Goal: Information Seeking & Learning: Find specific page/section

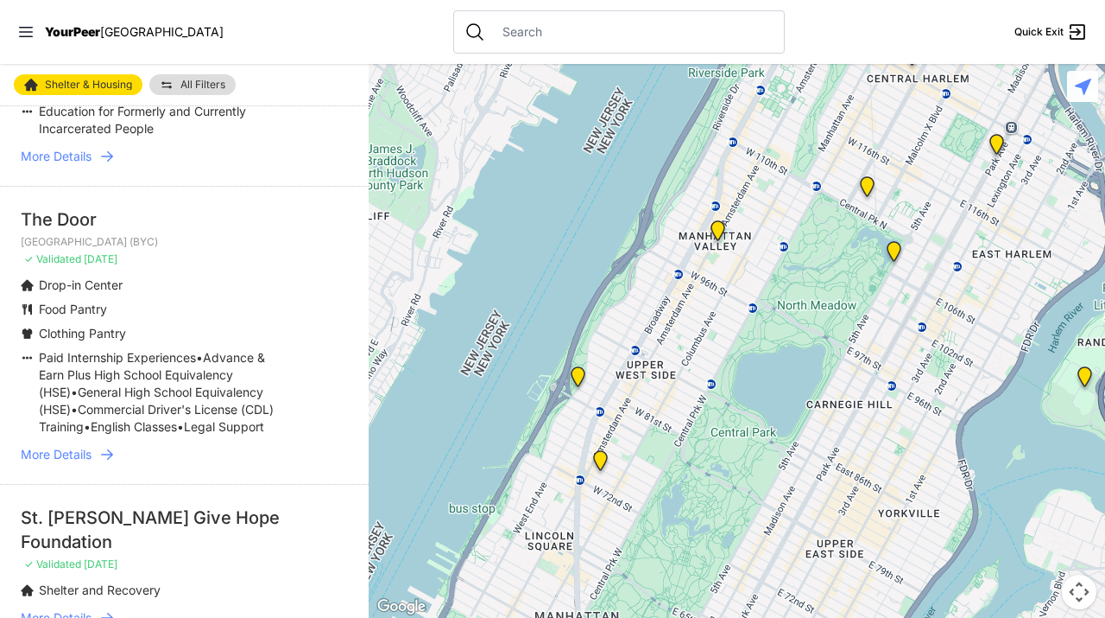
scroll to position [932, 0]
click at [96, 251] on span "[DATE]" at bounding box center [101, 257] width 34 height 13
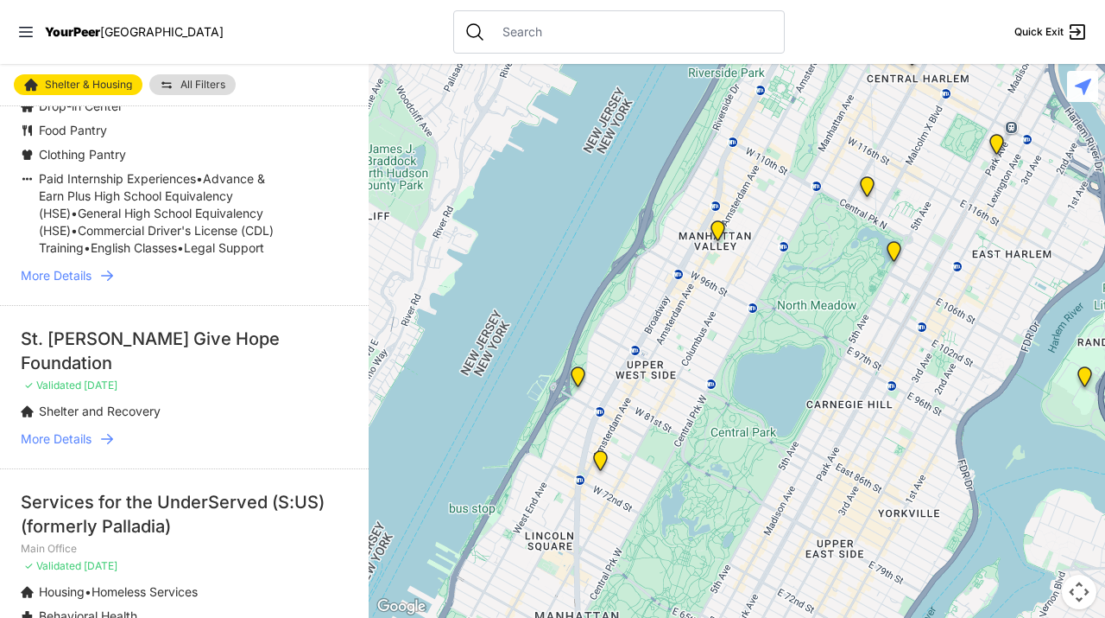
scroll to position [1112, 0]
click at [61, 428] on span "More Details" at bounding box center [56, 436] width 71 height 17
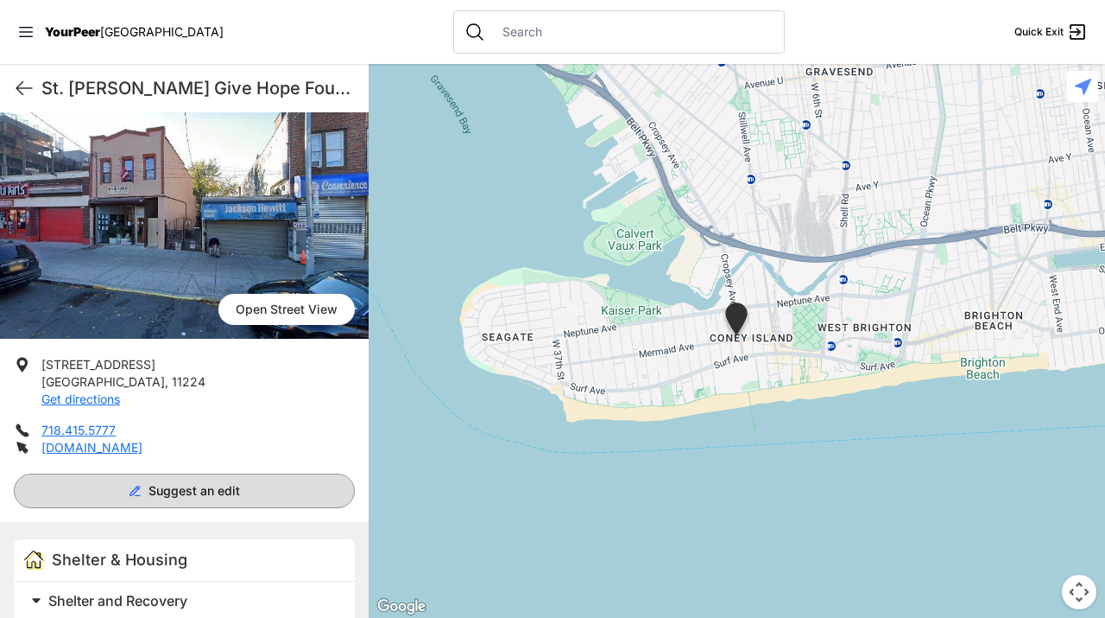
scroll to position [98, 0]
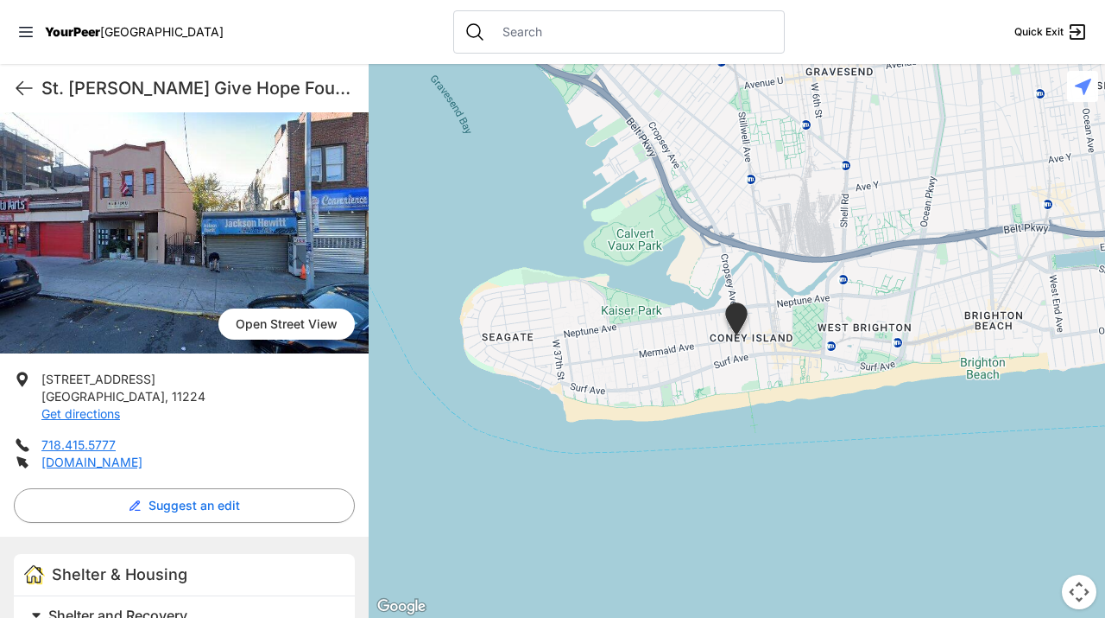
select select "recentlyUpdated"
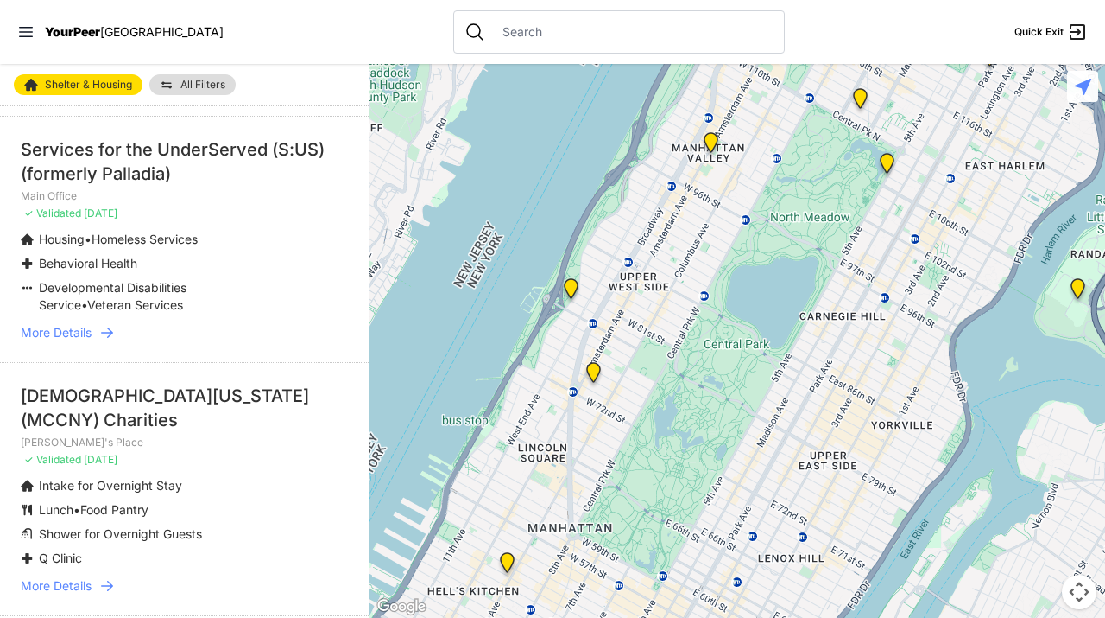
scroll to position [1467, 0]
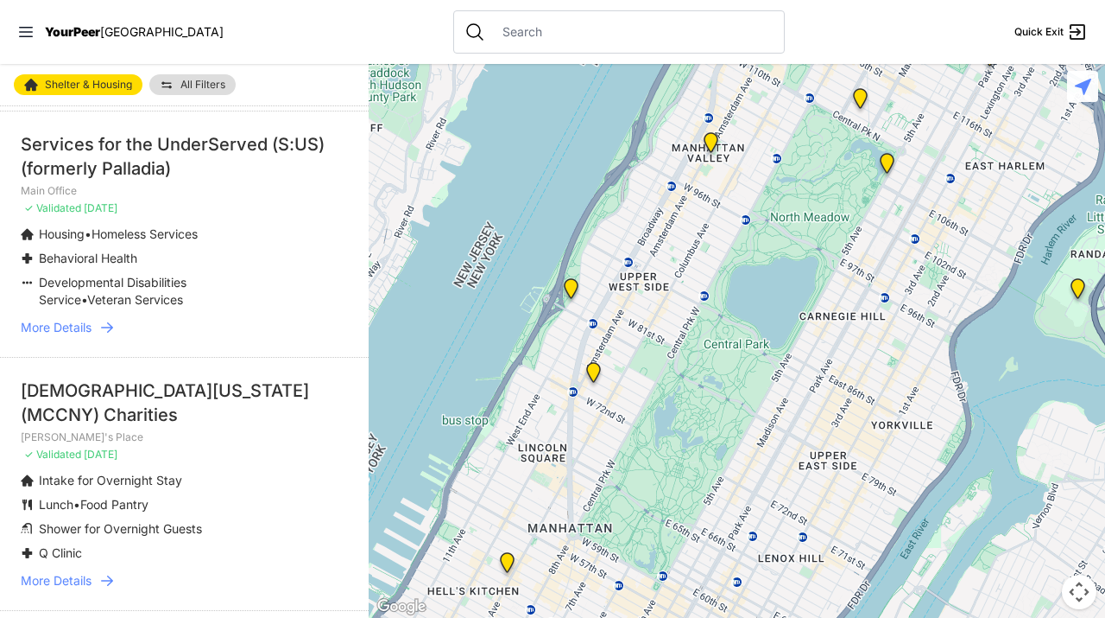
click at [206, 319] on link "More Details" at bounding box center [184, 327] width 327 height 17
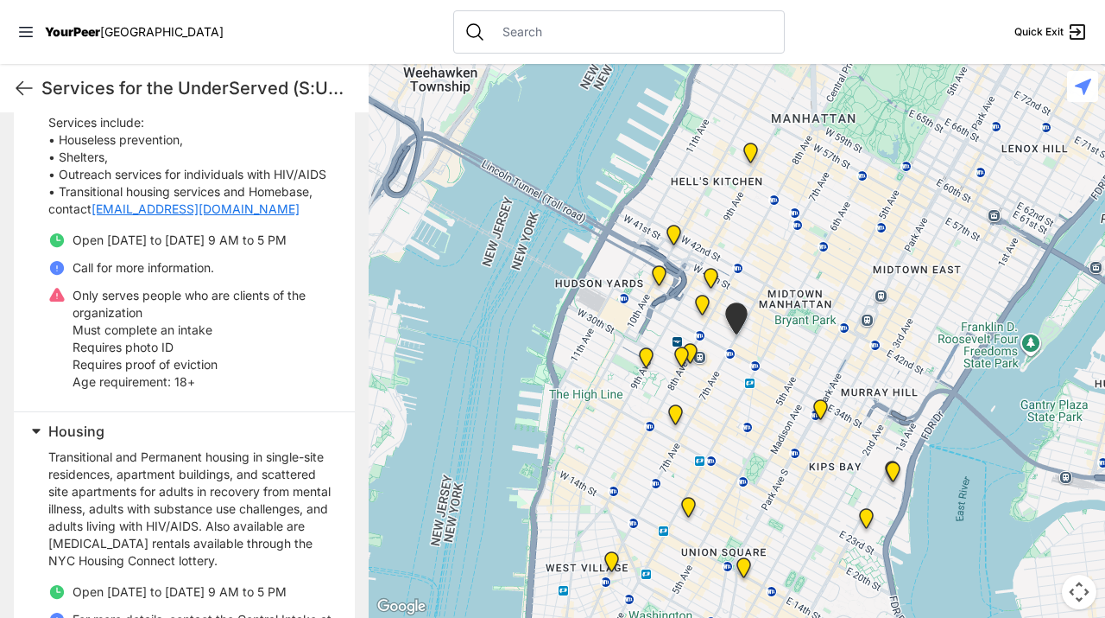
scroll to position [636, 0]
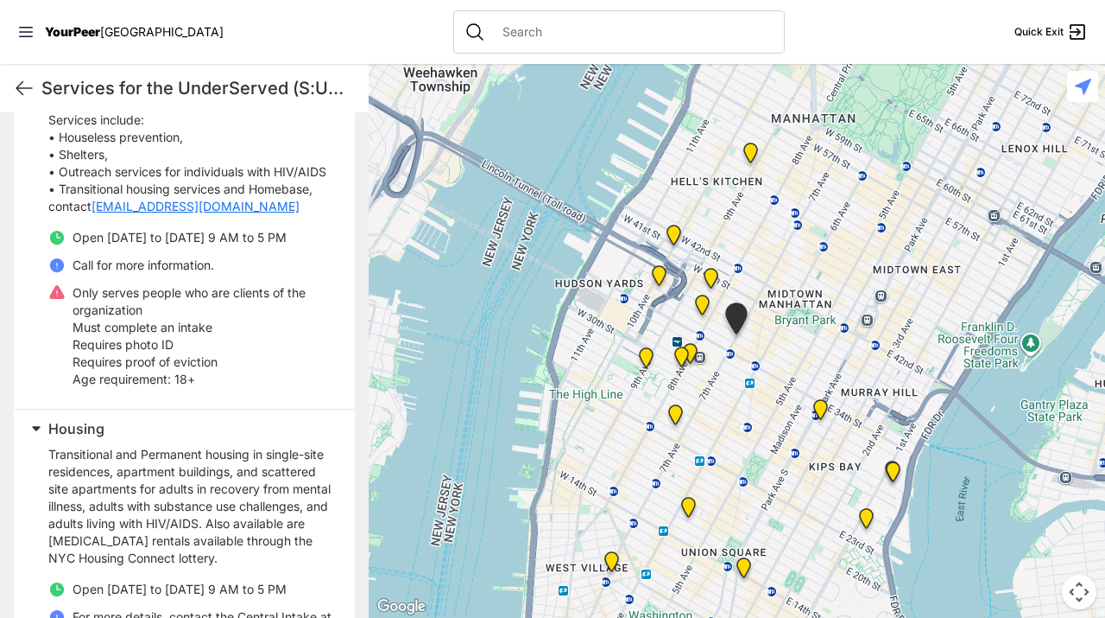
click at [206, 298] on ul "Open [DATE] to [DATE] 9 AM to 5 PM Call for more information. Only serves peopl…" at bounding box center [191, 308] width 286 height 159
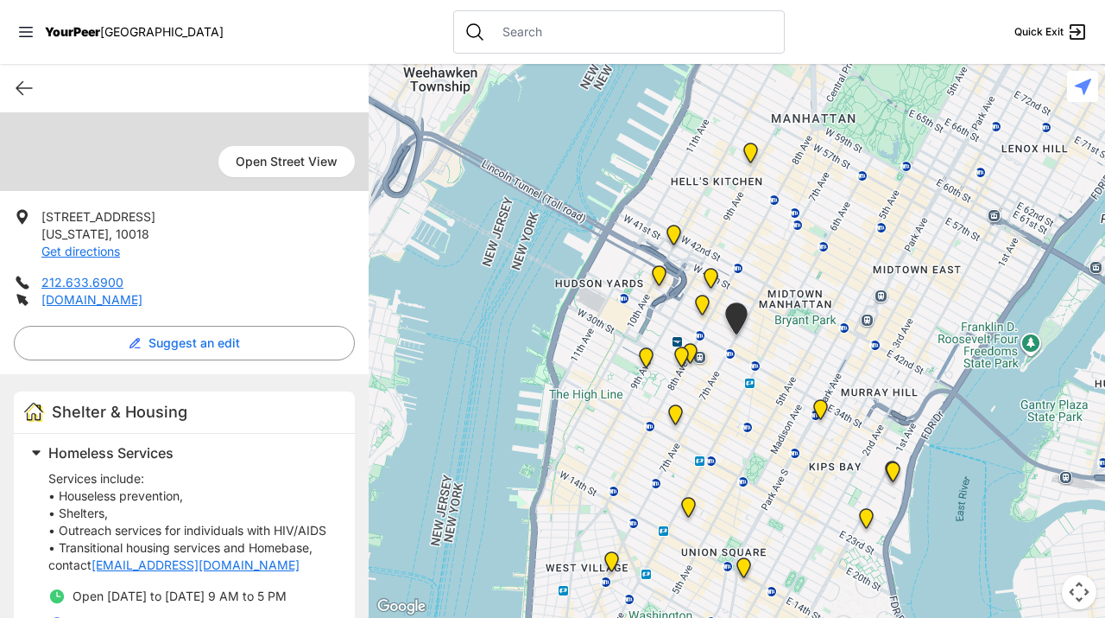
scroll to position [0, 0]
